Goal: Check status: Check status

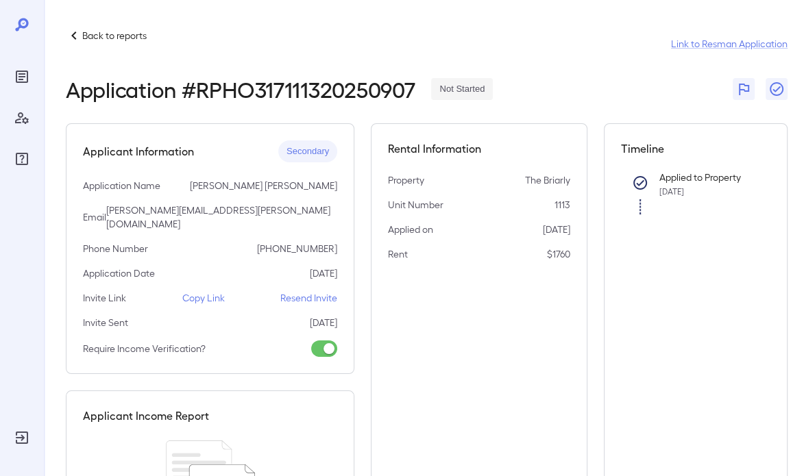
click at [16, 93] on div at bounding box center [22, 118] width 22 height 104
click at [22, 83] on icon "Reports" at bounding box center [22, 77] width 16 height 16
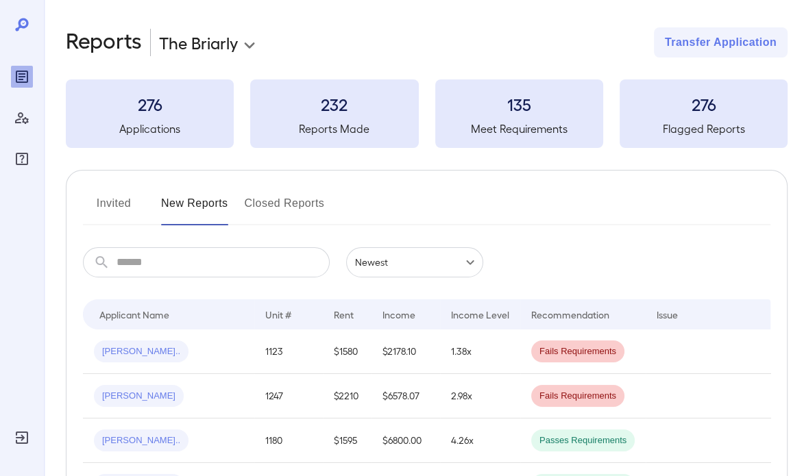
click at [121, 199] on button "Invited" at bounding box center [114, 209] width 62 height 33
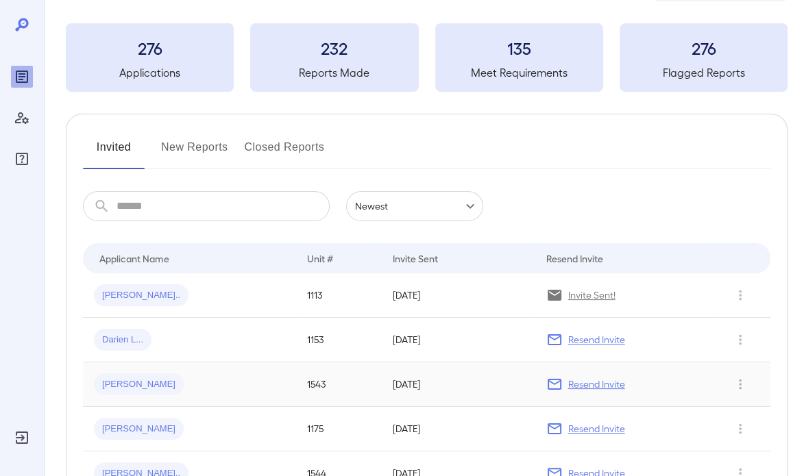
scroll to position [137, 0]
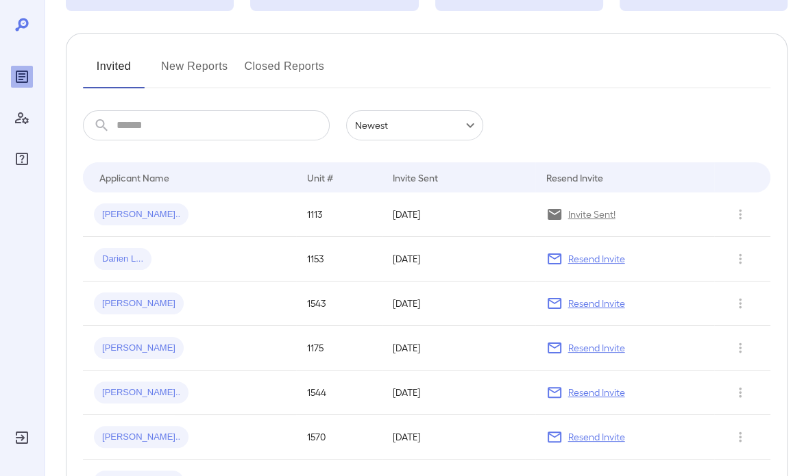
click at [110, 65] on button "Invited" at bounding box center [114, 72] width 62 height 33
click at [171, 75] on button "New Reports" at bounding box center [194, 72] width 67 height 33
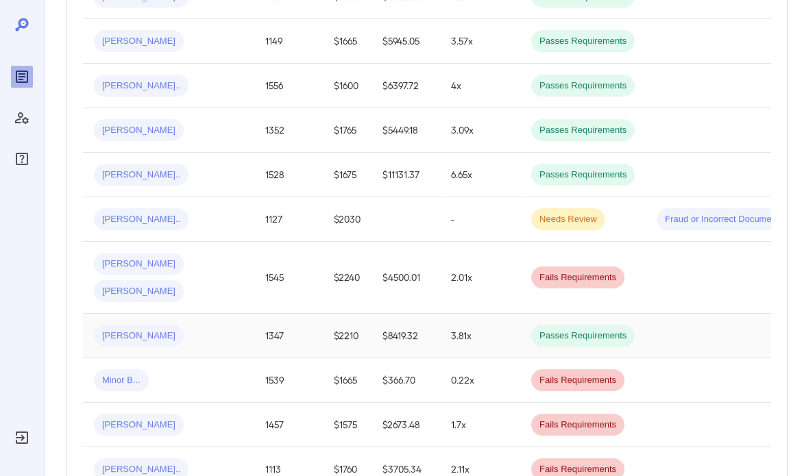
scroll to position [548, 0]
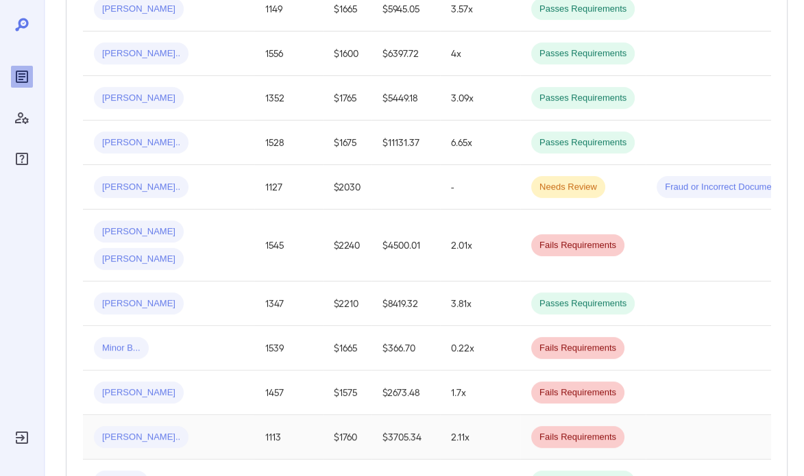
click at [181, 426] on div "[PERSON_NAME].." at bounding box center [168, 437] width 149 height 22
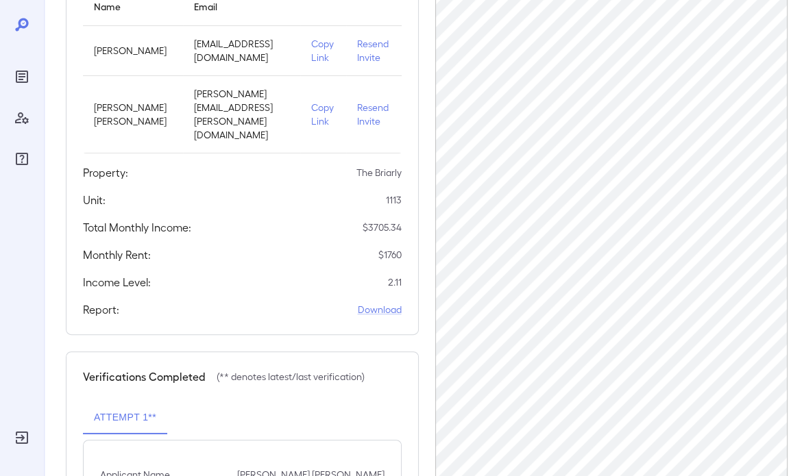
scroll to position [233, 0]
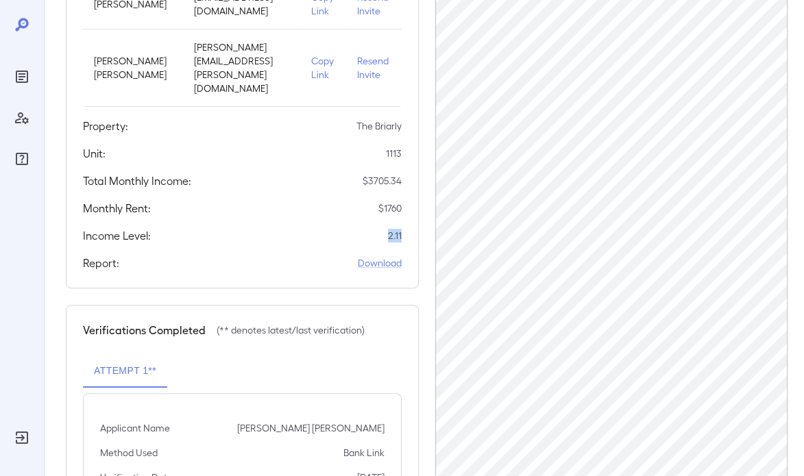
drag, startPoint x: 387, startPoint y: 234, endPoint x: 403, endPoint y: 231, distance: 16.8
click at [403, 231] on div "Applicants Information Name Email [PERSON_NAME] [PERSON_NAME][EMAIL_ADDRESS][DO…" at bounding box center [242, 89] width 353 height 398
click at [228, 221] on div "Applicants Information Name Email [PERSON_NAME] [PERSON_NAME][EMAIL_ADDRESS][DO…" at bounding box center [242, 89] width 353 height 398
drag, startPoint x: 370, startPoint y: 184, endPoint x: 404, endPoint y: 181, distance: 33.7
click at [404, 181] on div "Applicants Information Name Email [PERSON_NAME] [PERSON_NAME][EMAIL_ADDRESS][DO…" at bounding box center [242, 89] width 353 height 398
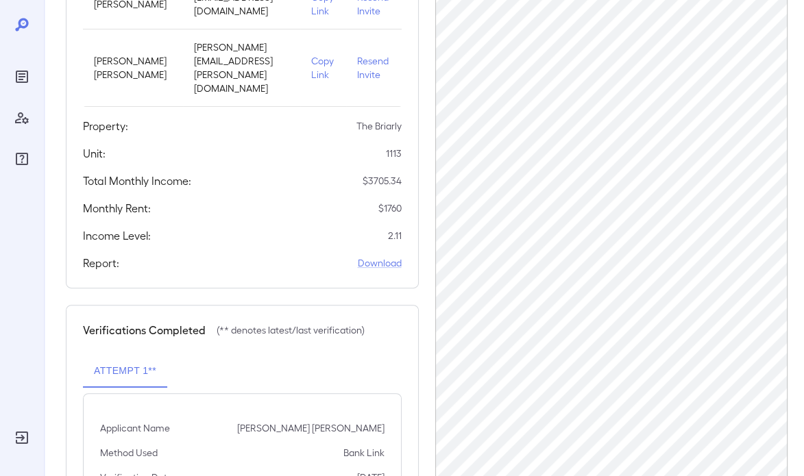
click at [324, 212] on div "Monthly Rent: $ 1760" at bounding box center [242, 208] width 319 height 16
click at [28, 81] on icon "Reports" at bounding box center [22, 77] width 16 height 16
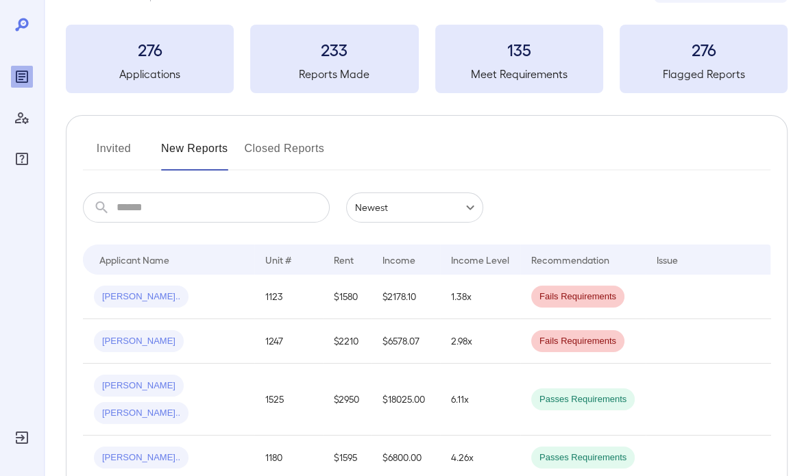
scroll to position [41, 0]
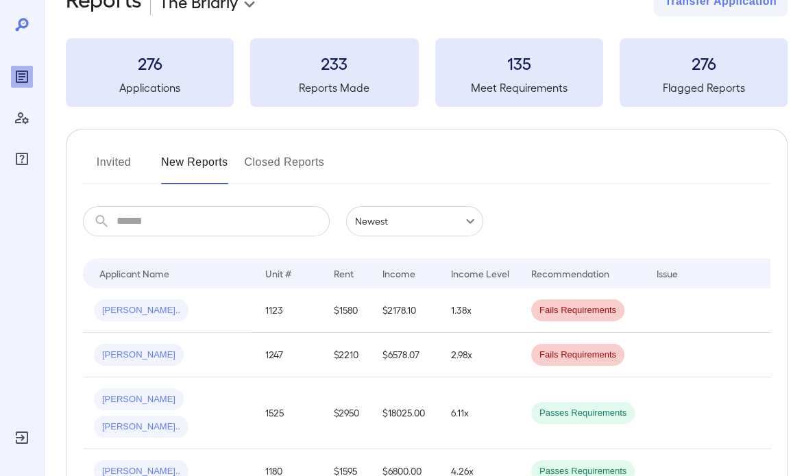
click at [115, 158] on button "Invited" at bounding box center [114, 168] width 62 height 33
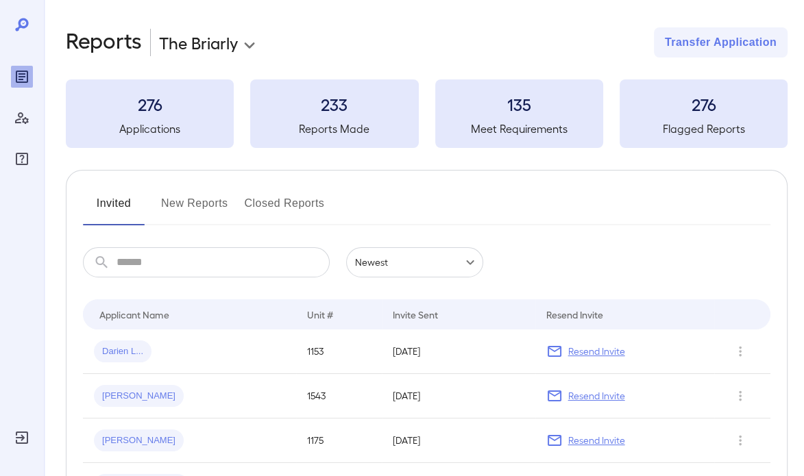
click at [215, 201] on button "New Reports" at bounding box center [194, 209] width 67 height 33
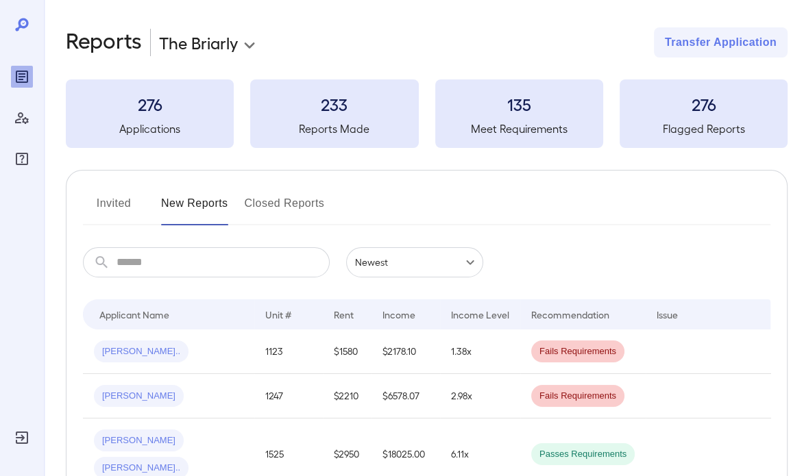
click at [134, 201] on button "Invited" at bounding box center [114, 209] width 62 height 33
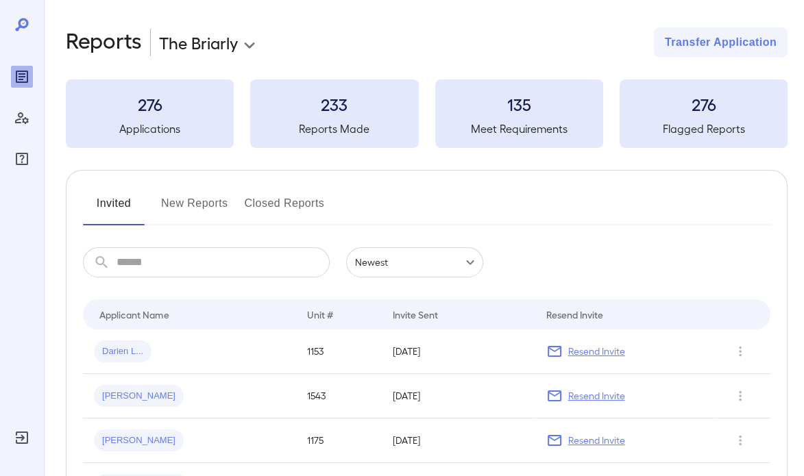
click at [207, 197] on button "New Reports" at bounding box center [194, 209] width 67 height 33
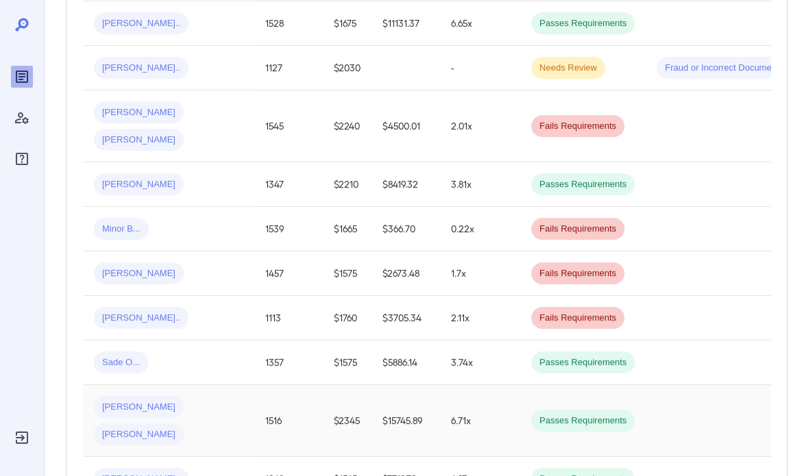
scroll to position [686, 0]
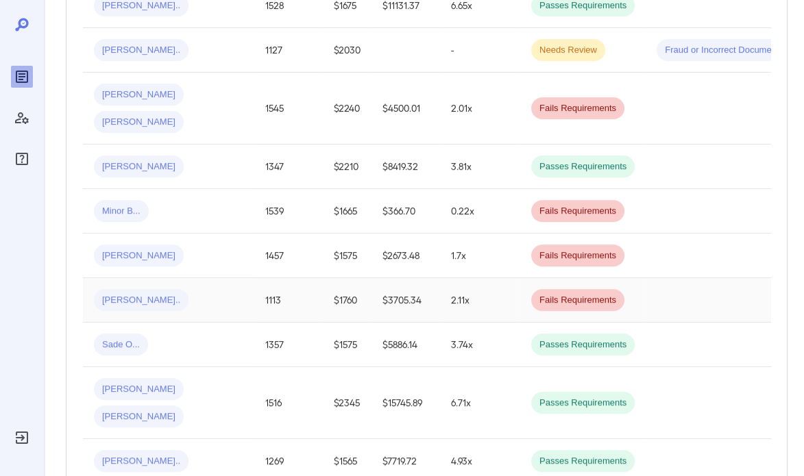
click at [190, 302] on div "[PERSON_NAME].." at bounding box center [168, 300] width 149 height 22
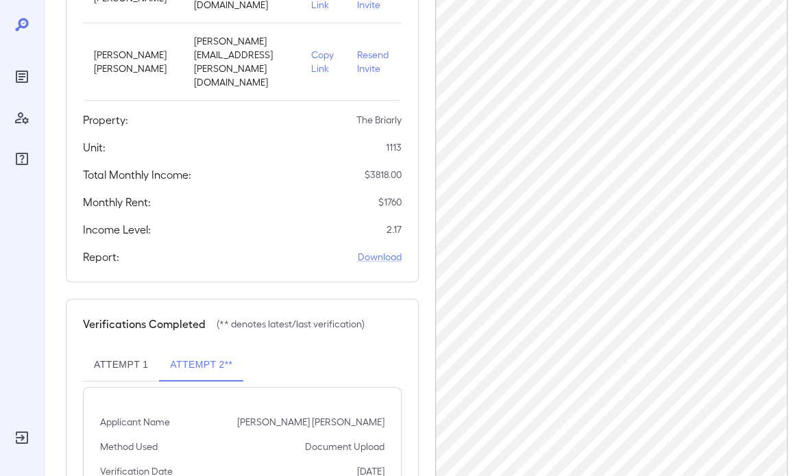
scroll to position [239, 0]
click at [9, 20] on div at bounding box center [22, 238] width 44 height 476
click at [17, 27] on icon at bounding box center [22, 24] width 16 height 16
click at [19, 26] on icon at bounding box center [21, 24] width 13 height 13
click at [21, 24] on icon at bounding box center [22, 24] width 16 height 16
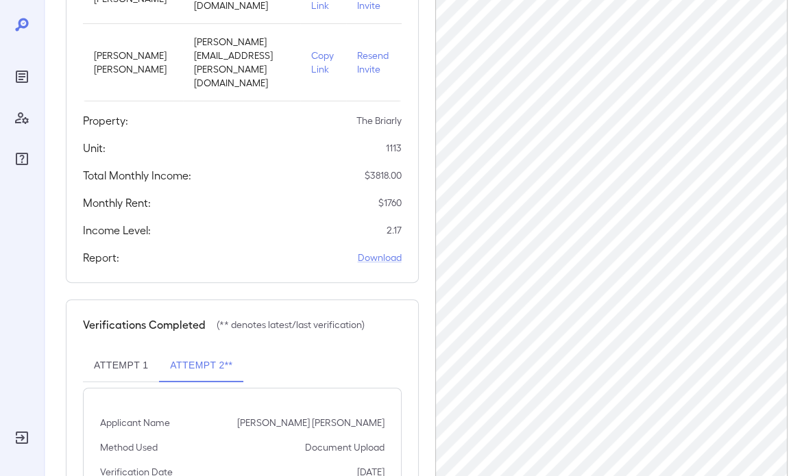
click at [21, 24] on icon at bounding box center [22, 24] width 16 height 16
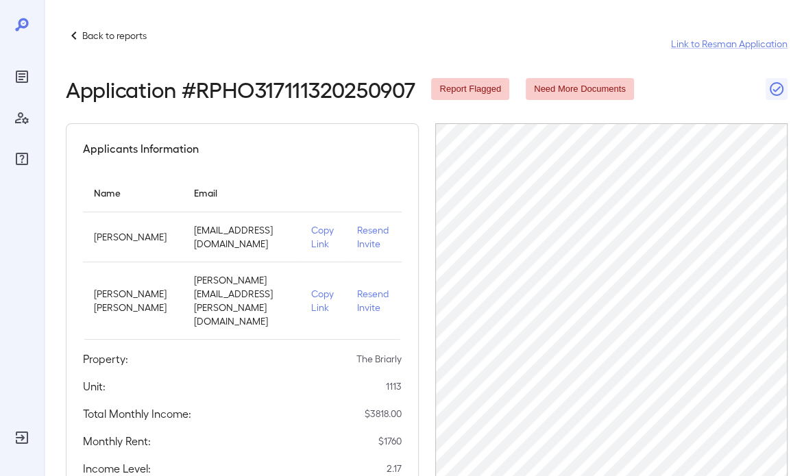
scroll to position [274, 0]
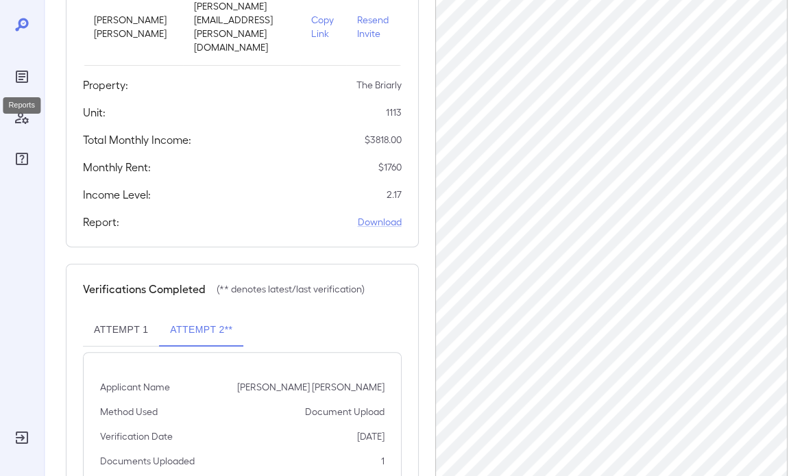
click at [27, 78] on icon "Reports" at bounding box center [22, 77] width 12 height 12
